Goal: Task Accomplishment & Management: Manage account settings

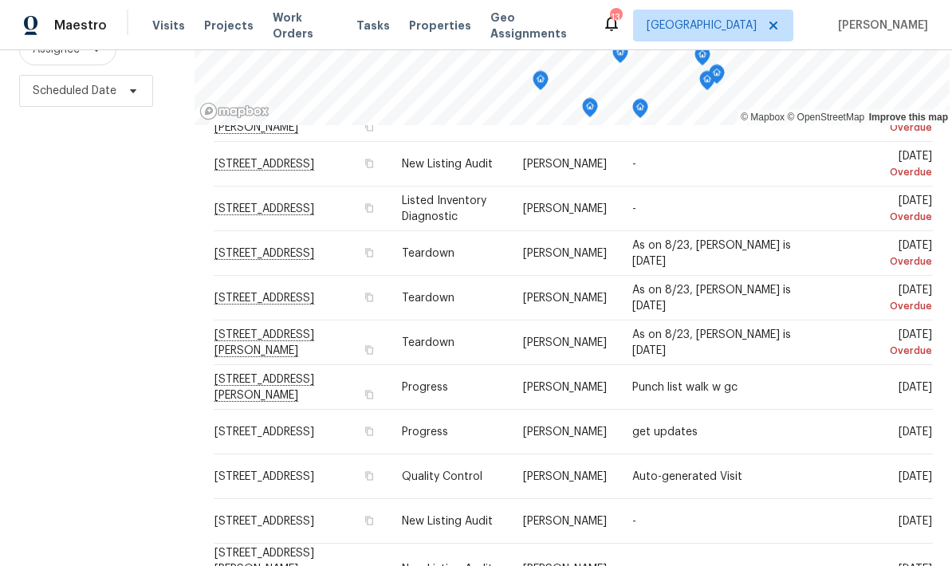
scroll to position [211, 0]
click at [0, 0] on icon at bounding box center [0, 0] width 0 height 0
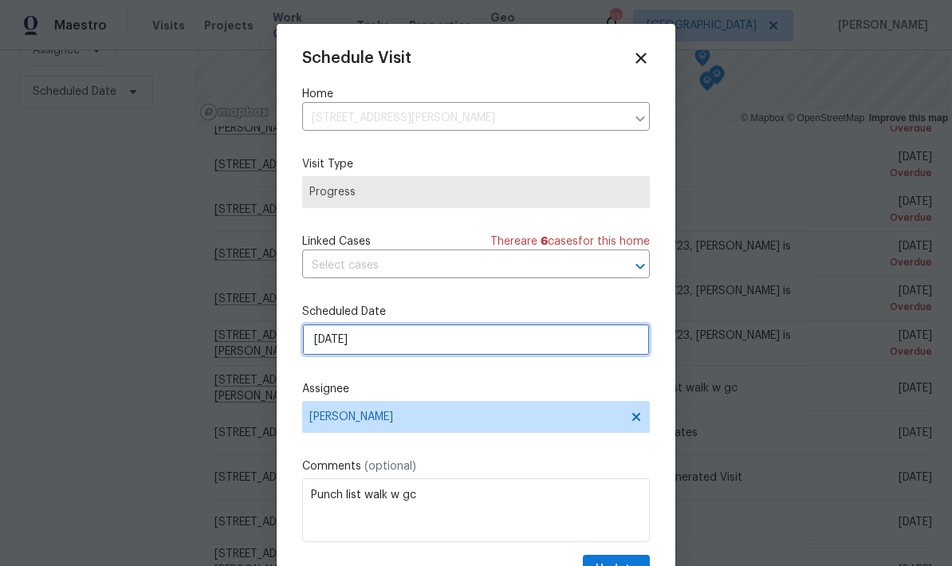
click at [380, 343] on input "[DATE]" at bounding box center [476, 340] width 348 height 32
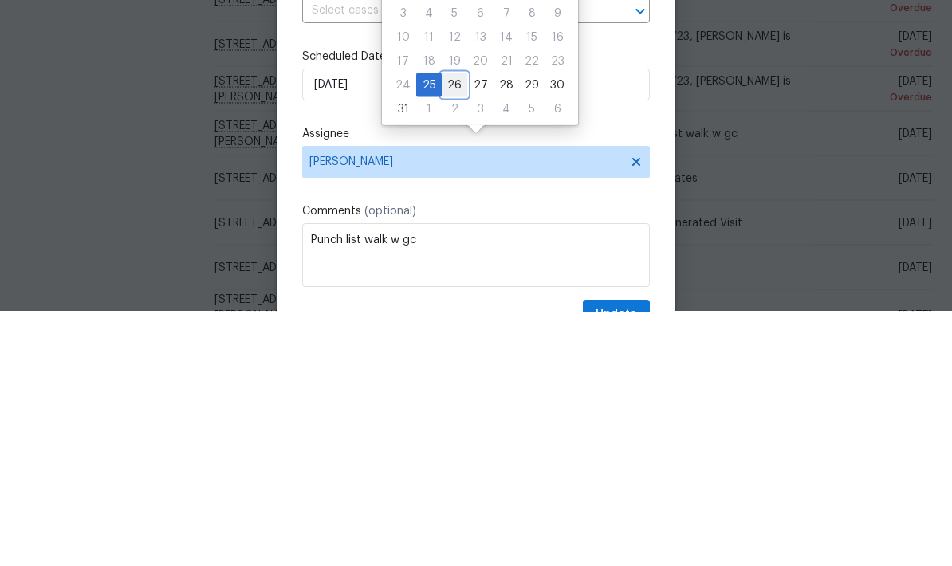
click at [449, 328] on div "26" at bounding box center [455, 339] width 26 height 22
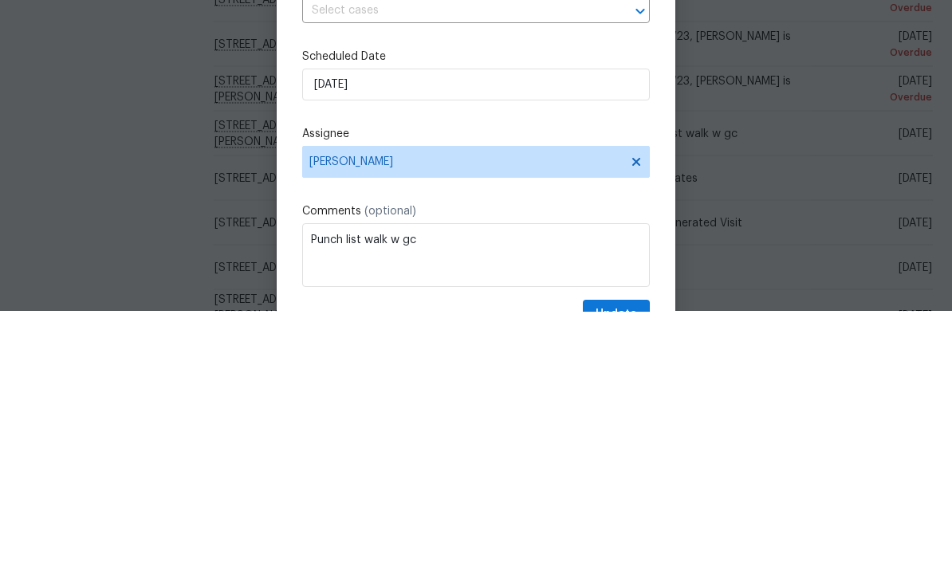
type input "[DATE]"
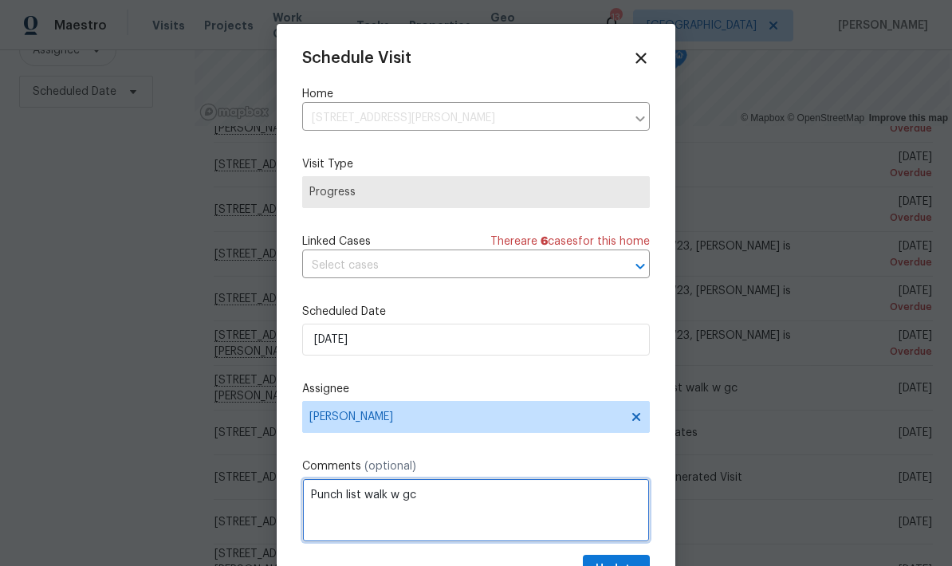
click at [427, 496] on textarea "Punch list walk w gc" at bounding box center [476, 510] width 348 height 64
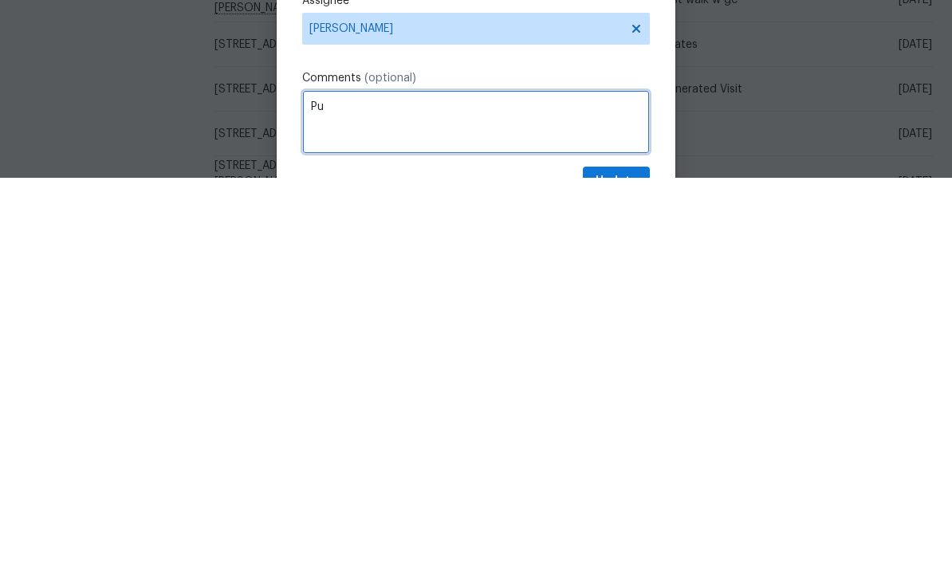
type textarea "P"
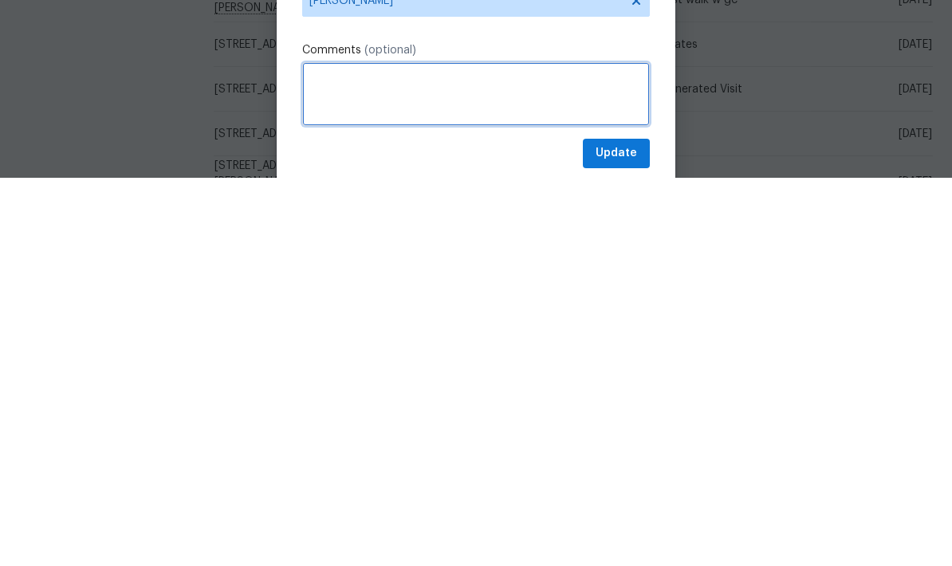
scroll to position [31, 0]
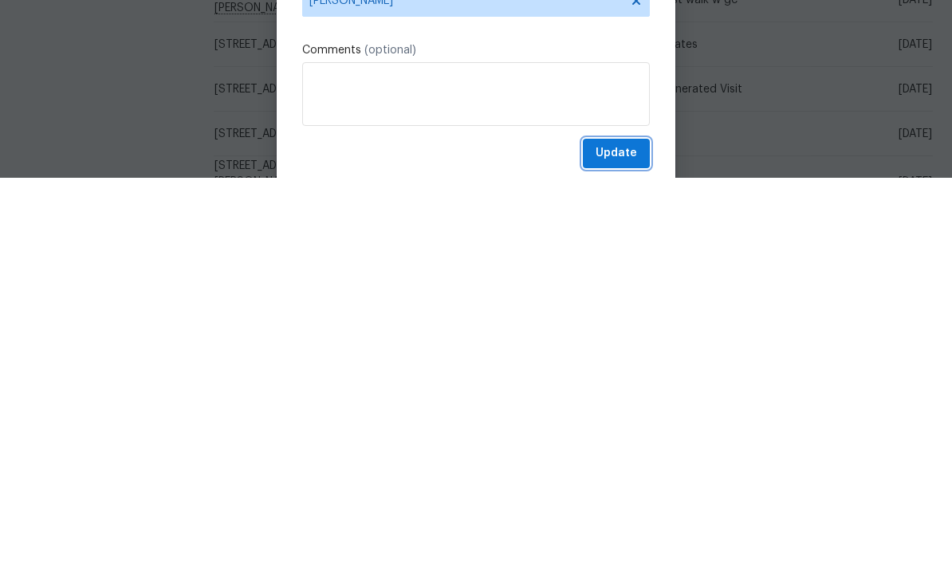
click at [607, 532] on span "Update" at bounding box center [616, 542] width 41 height 20
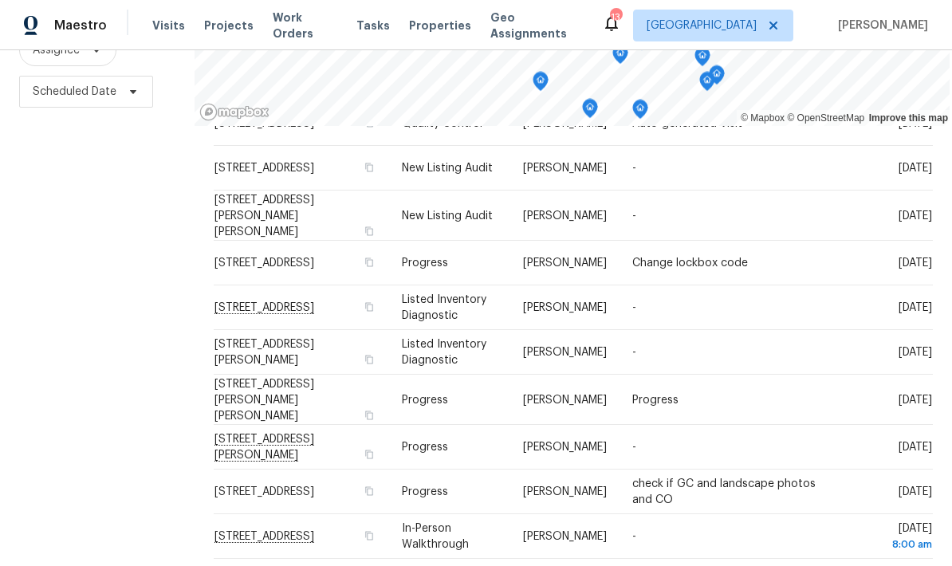
scroll to position [490, 0]
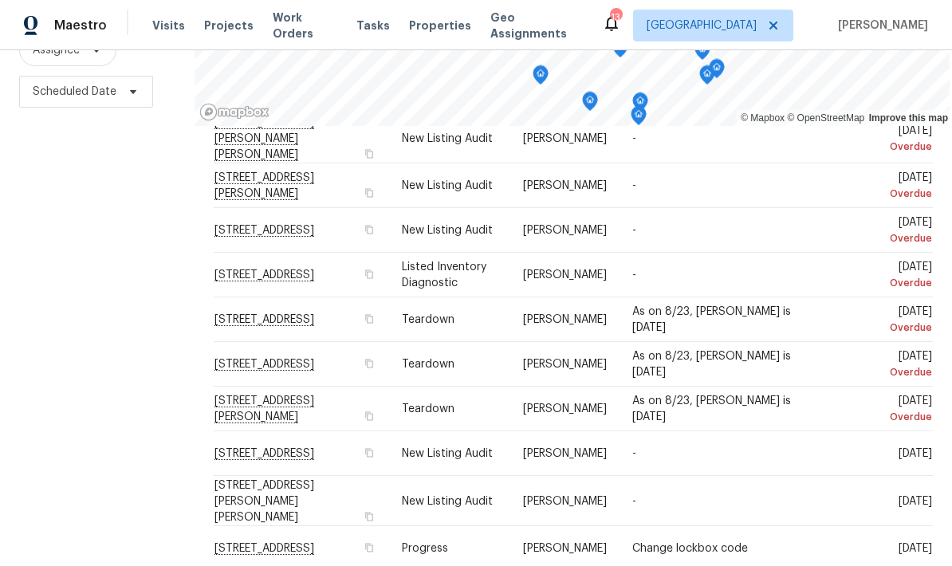
scroll to position [120, 0]
